Goal: Transaction & Acquisition: Purchase product/service

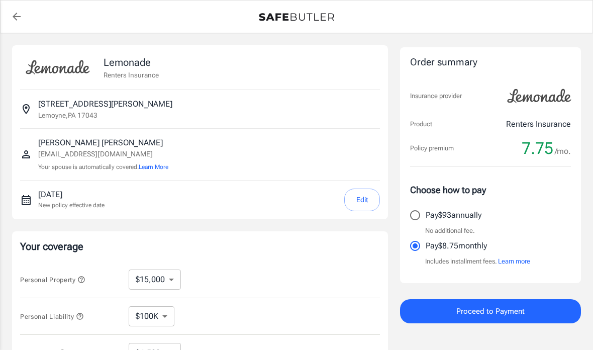
select select "15000"
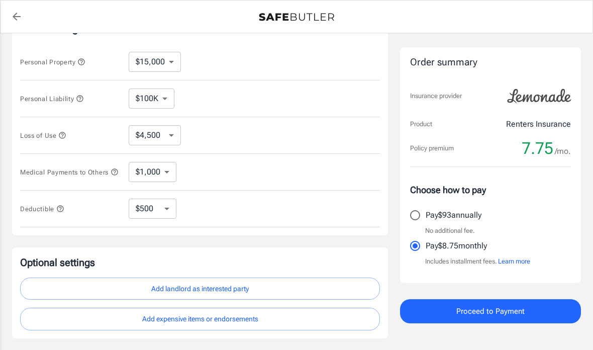
scroll to position [251, 0]
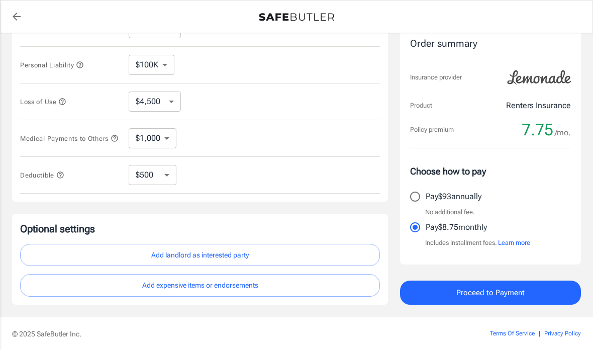
click at [165, 179] on select "$250 $500 $1,000 $2,500" at bounding box center [153, 175] width 48 height 20
select select "250"
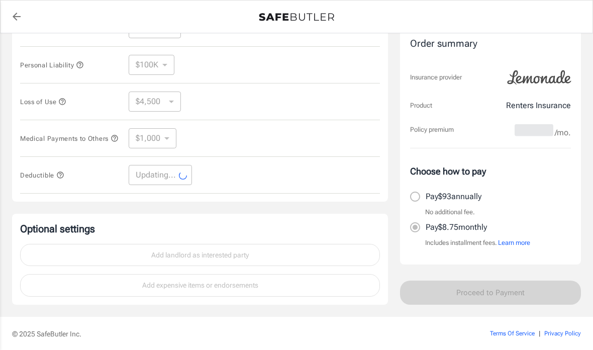
select select "250"
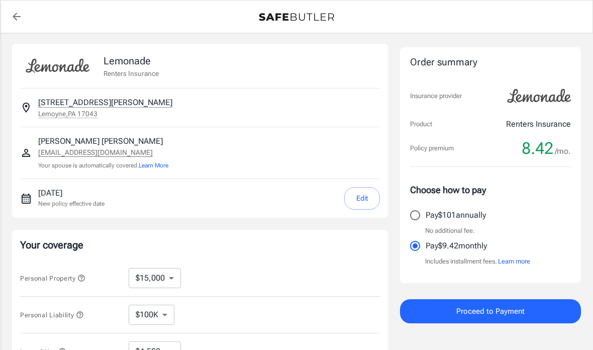
scroll to position [0, 0]
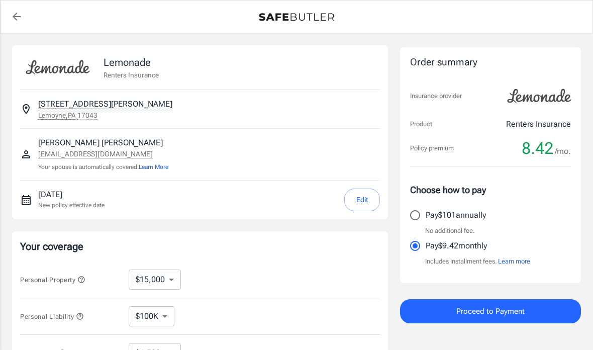
click at [507, 306] on span "Proceed to Payment" at bounding box center [490, 310] width 68 height 13
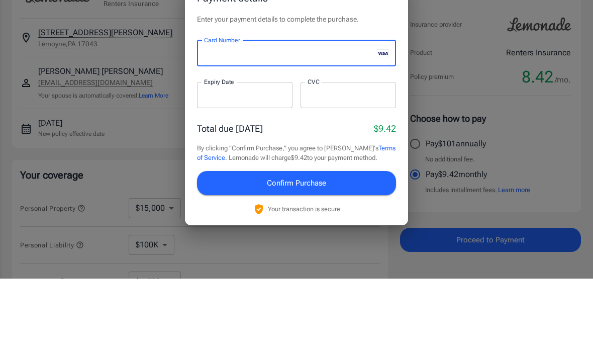
click at [264, 153] on div at bounding box center [244, 166] width 95 height 26
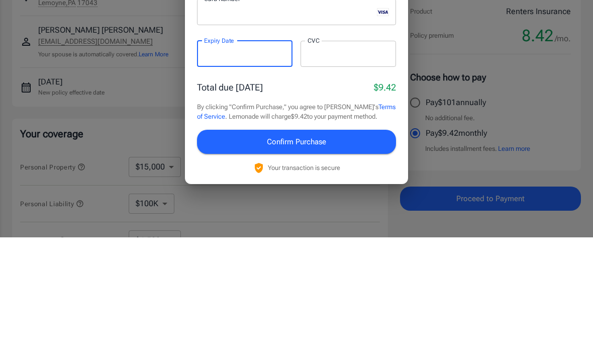
click at [346, 153] on div at bounding box center [347, 166] width 95 height 26
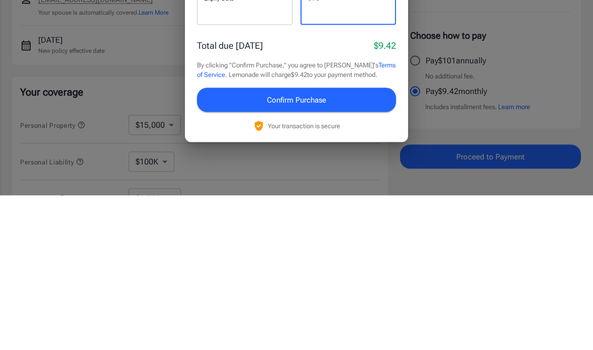
click at [330, 242] on button "Confirm Purchase" at bounding box center [296, 254] width 199 height 24
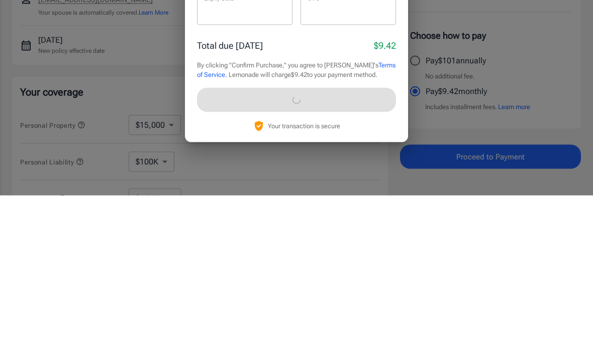
scroll to position [155, 0]
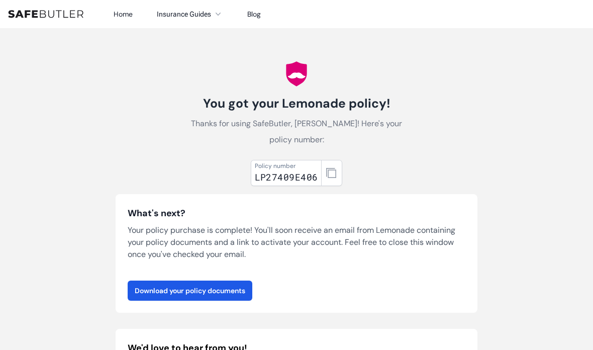
click at [224, 289] on link "Download your policy documents" at bounding box center [190, 290] width 125 height 20
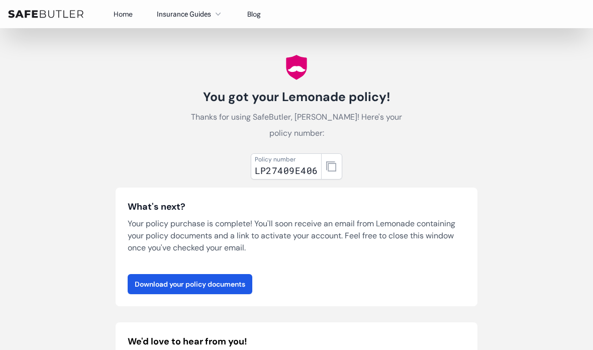
click at [321, 169] on button "button" at bounding box center [331, 166] width 21 height 26
